Goal: Task Accomplishment & Management: Manage account settings

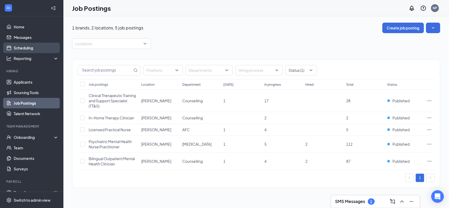
click at [21, 47] on link "Scheduling" at bounding box center [36, 48] width 45 height 11
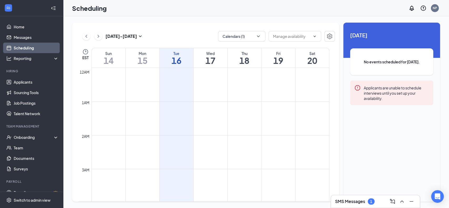
scroll to position [259, 0]
click at [255, 22] on div "[DATE] - [DATE] Calendars (1) EST Sun 14 Mon 15 Tue 16 Wed 17 Thu 18 Fri 19 Sat…" at bounding box center [256, 112] width 386 height 192
click at [244, 33] on button "Calendars (1)" at bounding box center [241, 36] width 47 height 11
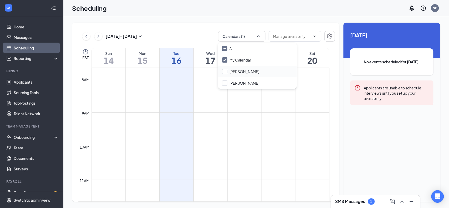
drag, startPoint x: 231, startPoint y: 82, endPoint x: 232, endPoint y: 70, distance: 12.1
click at [231, 82] on input "[PERSON_NAME]" at bounding box center [240, 82] width 37 height 5
checkbox input "true"
click at [232, 70] on input "[PERSON_NAME]" at bounding box center [240, 71] width 37 height 5
checkbox input "false"
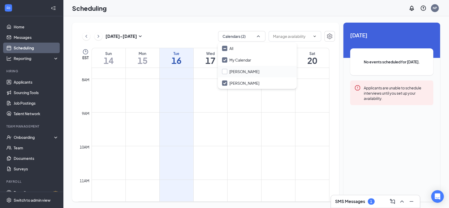
checkbox input "true"
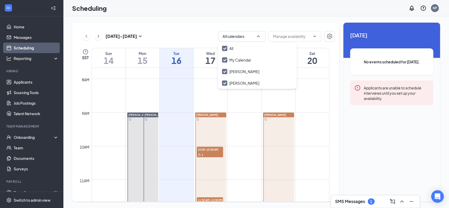
click at [263, 17] on div "[DATE] - [DATE] All calendars EST Sun 14 Mon 15 Tue 16 Wed 17 Thu 18 Fri 19 Sat…" at bounding box center [256, 112] width 386 height 192
click at [215, 151] on span "10:00-10:30 AM" at bounding box center [210, 149] width 26 height 5
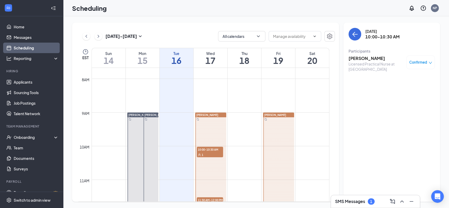
click at [207, 152] on div "1" at bounding box center [210, 154] width 26 height 5
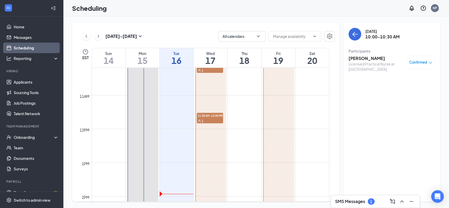
scroll to position [364, 0]
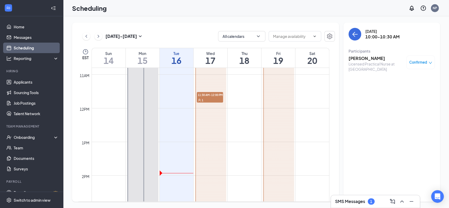
click at [217, 100] on div "1" at bounding box center [210, 99] width 26 height 5
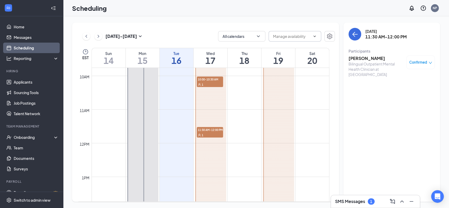
click at [305, 35] on input "text" at bounding box center [291, 36] width 37 height 6
click at [298, 18] on div "[DATE] - [DATE] All calendars Delete all availability EST Sun 14 Mon 15 Tue 16 …" at bounding box center [256, 112] width 386 height 192
click at [218, 83] on div "1" at bounding box center [210, 84] width 26 height 5
click at [356, 65] on div "Licensed Practical Nurse at [GEOGRAPHIC_DATA]" at bounding box center [376, 66] width 55 height 11
drag, startPoint x: 363, startPoint y: 52, endPoint x: 358, endPoint y: 41, distance: 12.0
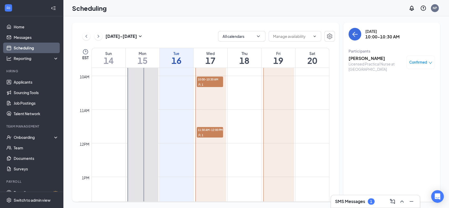
click at [362, 50] on div "Participants" at bounding box center [392, 50] width 86 height 5
click at [356, 39] on button "back-button" at bounding box center [355, 34] width 13 height 13
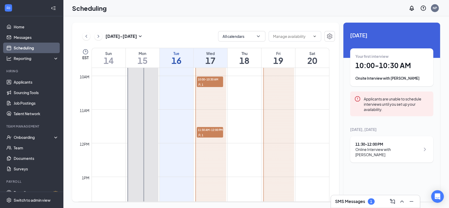
click at [108, 22] on div "[DATE] - [DATE] All calendars Delete all availability EST Sun 14 Mon 15 Tue 16 …" at bounding box center [256, 112] width 386 height 192
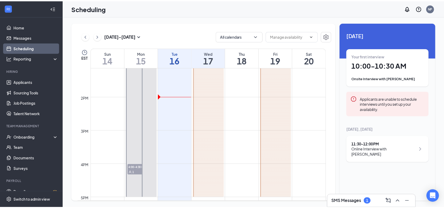
scroll to position [434, 0]
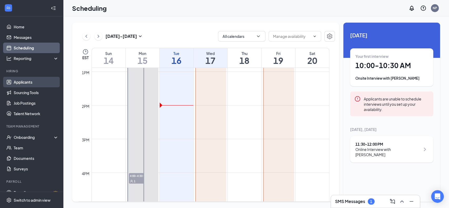
click at [38, 84] on link "Applicants" at bounding box center [36, 82] width 45 height 11
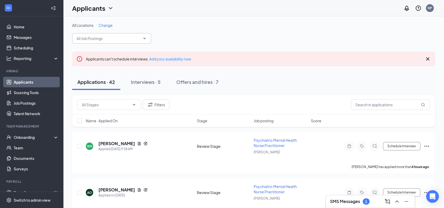
click at [122, 37] on input "text" at bounding box center [109, 39] width 64 height 6
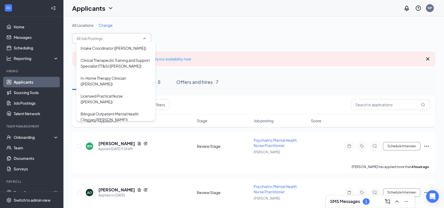
click at [218, 6] on div "Applicants NP" at bounding box center [253, 8] width 381 height 16
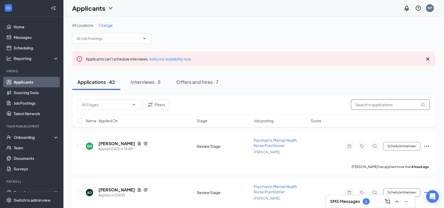
drag, startPoint x: 374, startPoint y: 103, endPoint x: 372, endPoint y: 87, distance: 15.6
click at [374, 103] on input "text" at bounding box center [390, 104] width 79 height 11
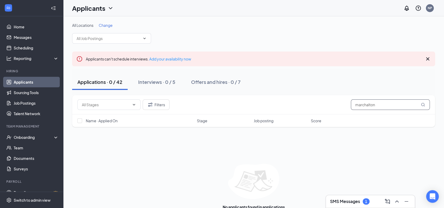
type input "marchalton"
click at [352, 203] on h3 "SMS Messages" at bounding box center [345, 202] width 30 height 6
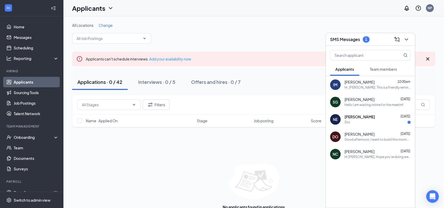
click at [373, 121] on div "Sto" at bounding box center [377, 122] width 66 height 4
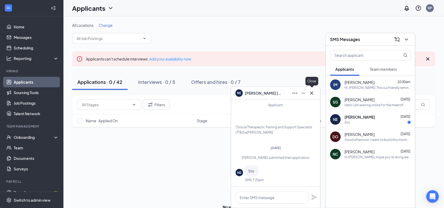
click at [309, 92] on icon "Cross" at bounding box center [311, 93] width 6 height 6
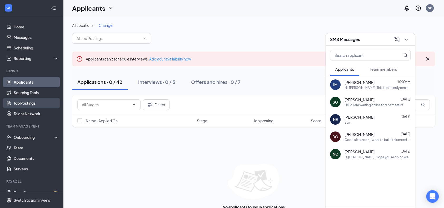
click at [27, 104] on link "Job Postings" at bounding box center [36, 103] width 45 height 11
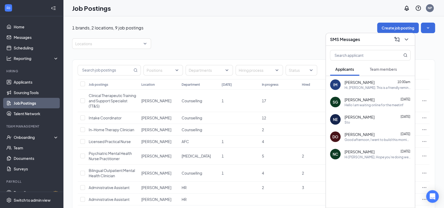
click at [168, 35] on div "1 brands, 2 locations, 9 job postings Create job posting Locations Positions De…" at bounding box center [253, 132] width 363 height 218
click at [104, 156] on span "Psychiatric Mental Health Nurse Practitioner" at bounding box center [110, 156] width 43 height 10
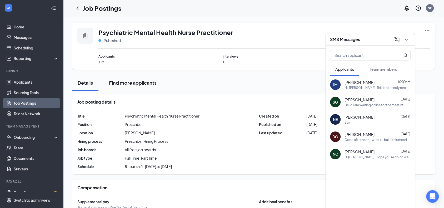
click at [126, 84] on div "Find more applicants" at bounding box center [133, 82] width 48 height 7
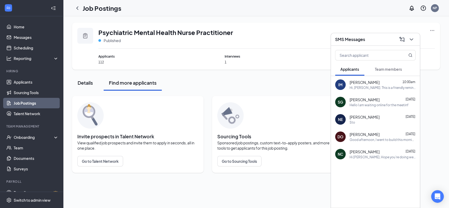
click at [93, 86] on button "Details" at bounding box center [85, 83] width 26 height 16
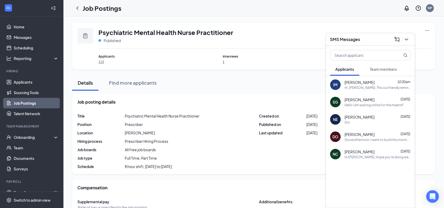
click at [101, 56] on span "Applicants" at bounding box center [139, 56] width 83 height 5
click at [77, 6] on icon "ChevronLeft" at bounding box center [77, 8] width 6 height 6
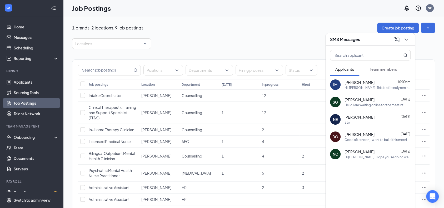
click at [358, 25] on div "1 brands, 2 locations, 9 job postings Create job posting" at bounding box center [253, 28] width 363 height 11
click at [409, 39] on icon "ChevronDown" at bounding box center [406, 39] width 6 height 6
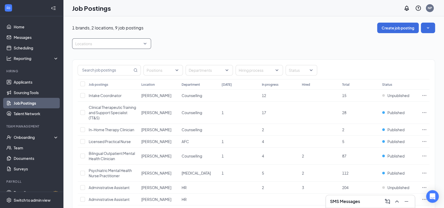
click at [127, 48] on div "Locations" at bounding box center [111, 43] width 79 height 11
click at [131, 44] on div at bounding box center [108, 43] width 71 height 8
click at [34, 85] on link "Applicants" at bounding box center [36, 82] width 45 height 11
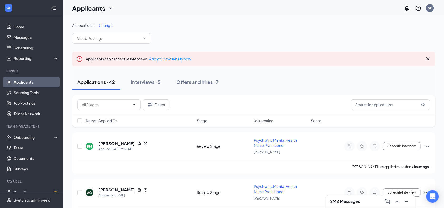
click at [118, 80] on button "Applications · 42" at bounding box center [96, 82] width 48 height 16
click at [123, 109] on span at bounding box center [108, 104] width 63 height 11
click at [127, 104] on input "text" at bounding box center [106, 105] width 48 height 6
drag, startPoint x: 190, startPoint y: 98, endPoint x: 183, endPoint y: 94, distance: 7.6
click at [189, 96] on div "Review Stage (42) Filters" at bounding box center [253, 104] width 363 height 19
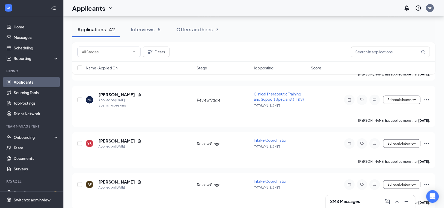
scroll to position [772, 0]
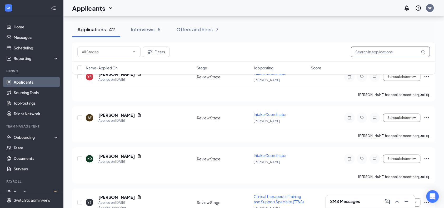
click at [362, 51] on input "text" at bounding box center [390, 52] width 79 height 11
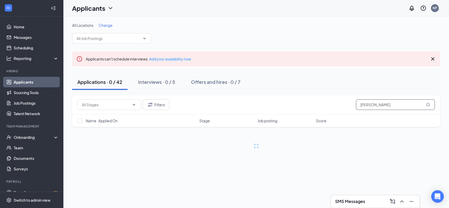
type input "[PERSON_NAME]"
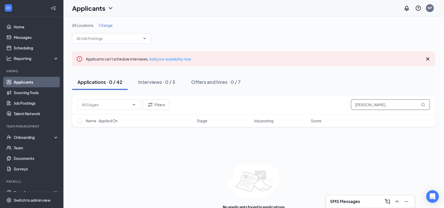
click at [372, 105] on input "[PERSON_NAME]" at bounding box center [390, 104] width 79 height 11
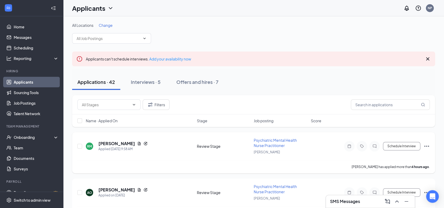
click at [276, 145] on span "Psychiatric Mental Health Nurse Practitioner" at bounding box center [275, 143] width 43 height 10
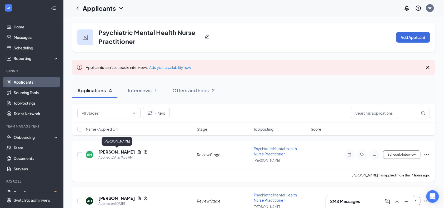
click at [131, 152] on h5 "[PERSON_NAME]" at bounding box center [116, 152] width 37 height 6
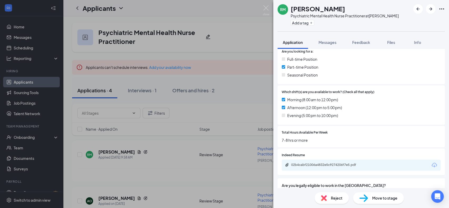
scroll to position [140, 0]
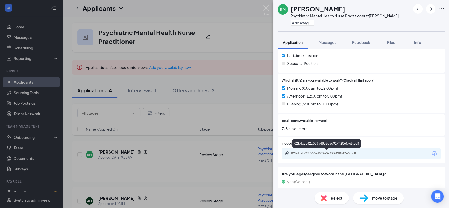
click at [304, 153] on div "02b4cabf21006a4832e5c9274206f7e5.pdf" at bounding box center [328, 153] width 74 height 4
